Goal: Information Seeking & Learning: Understand process/instructions

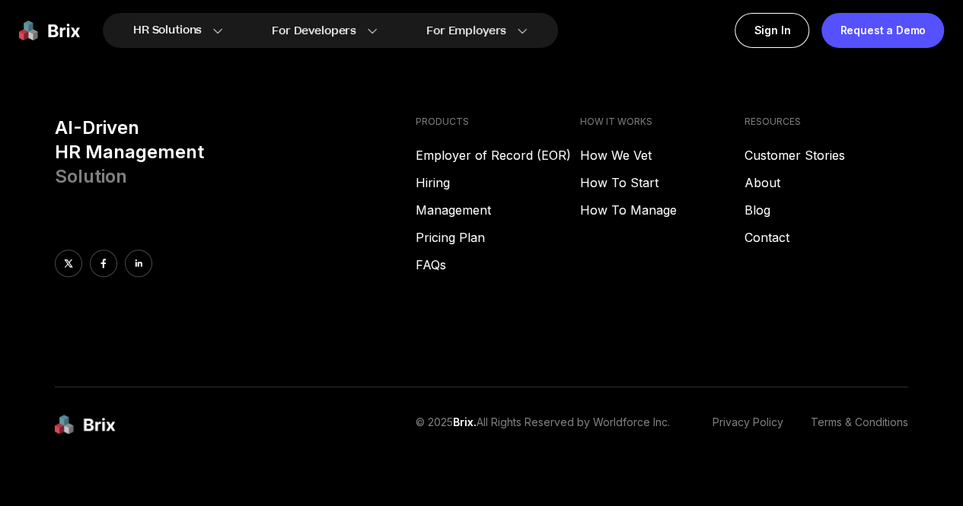
scroll to position [6128, 0]
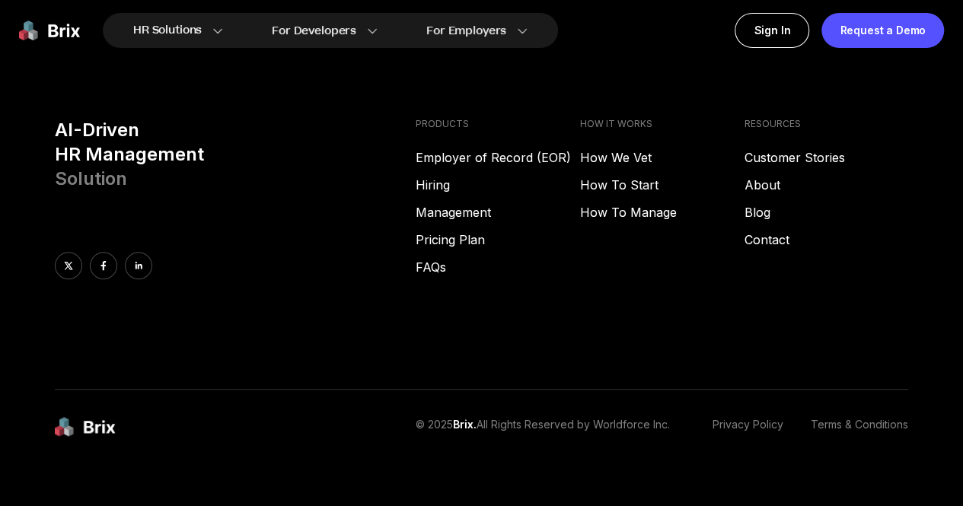
click at [846, 417] on link "Terms & Conditions" at bounding box center [858, 427] width 97 height 21
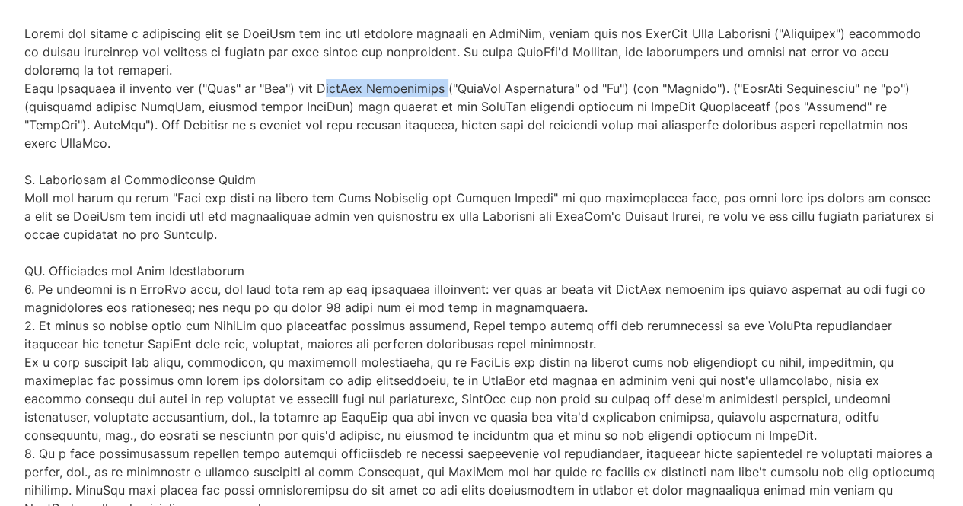
drag, startPoint x: 332, startPoint y: 109, endPoint x: 450, endPoint y: 112, distance: 118.0
copy p "BrixLab Corporation"
